Goal: Information Seeking & Learning: Learn about a topic

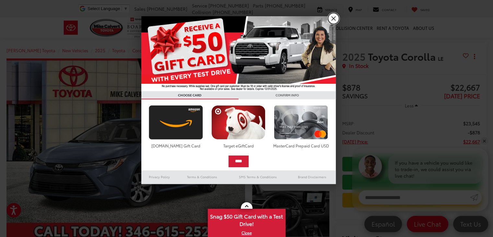
click at [332, 19] on link "X" at bounding box center [333, 18] width 11 height 11
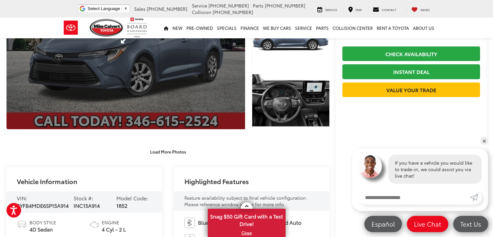
scroll to position [139, 0]
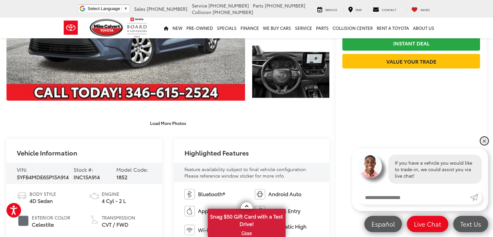
click at [485, 140] on link "✕" at bounding box center [485, 141] width 8 height 8
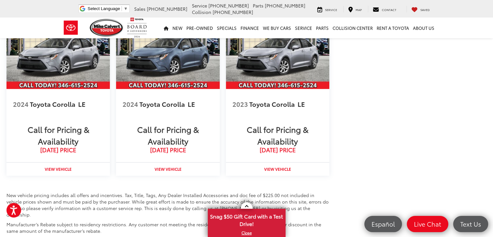
scroll to position [768, 0]
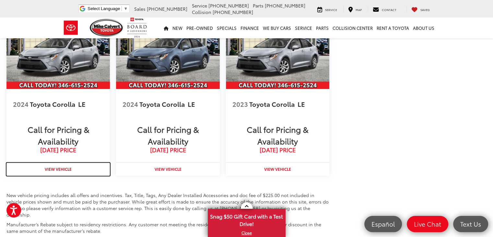
click at [64, 169] on strong "View Vehicle" at bounding box center [58, 169] width 27 height 6
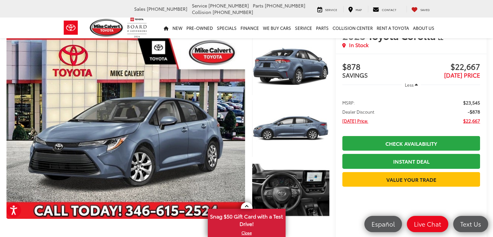
scroll to position [0, 0]
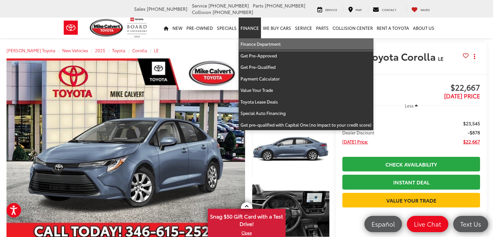
click at [251, 44] on link "Finance Department" at bounding box center [306, 44] width 135 height 12
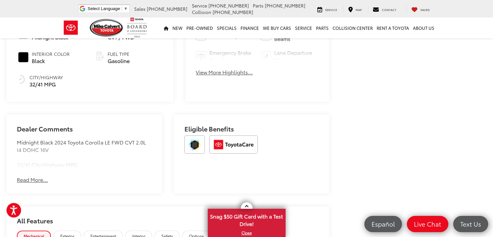
scroll to position [334, 0]
click at [34, 175] on button "Read More..." at bounding box center [32, 178] width 31 height 7
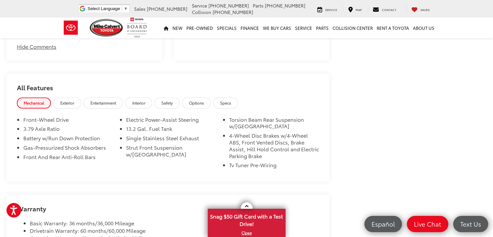
scroll to position [466, 0]
click at [73, 100] on span "Exterior" at bounding box center [67, 103] width 14 height 6
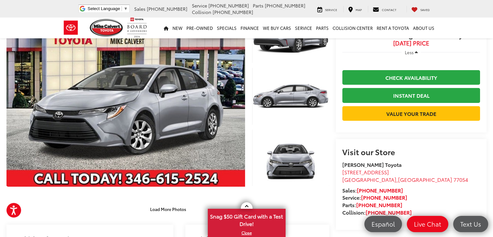
scroll to position [53, 0]
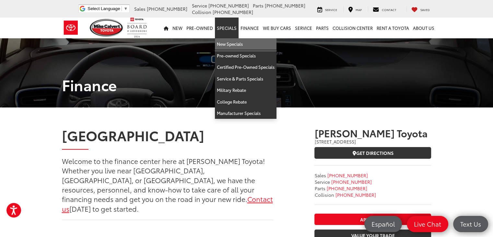
click at [230, 41] on link "New Specials" at bounding box center [246, 44] width 62 height 12
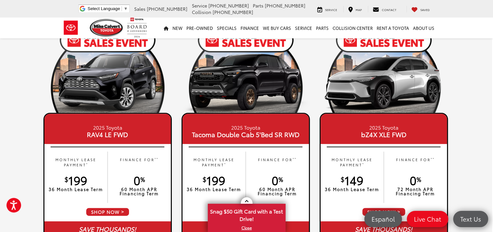
scroll to position [322, 1]
